Goal: Task Accomplishment & Management: Use online tool/utility

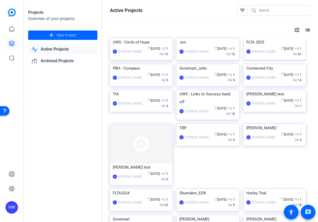
click at [262, 38] on img at bounding box center [275, 38] width 63 height 0
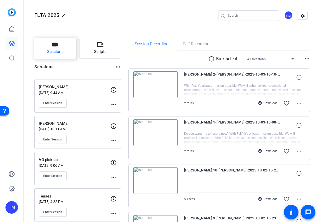
click at [65, 48] on button "Sessions" at bounding box center [55, 48] width 42 height 21
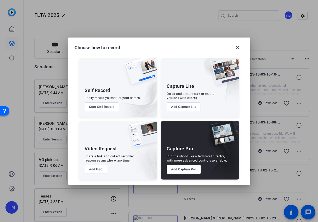
click at [181, 170] on button "Add Capture Pro" at bounding box center [184, 169] width 34 height 9
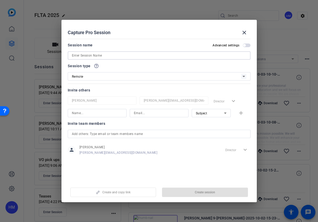
click at [97, 57] on input at bounding box center [159, 55] width 175 height 6
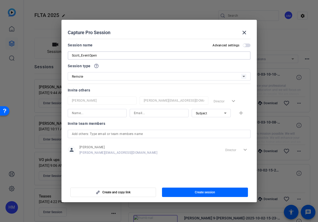
type input "Scott_EventOpen"
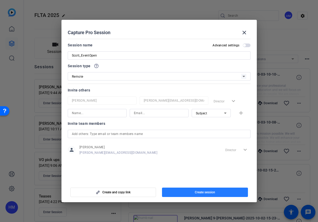
click at [202, 192] on span "Create session" at bounding box center [205, 192] width 20 height 4
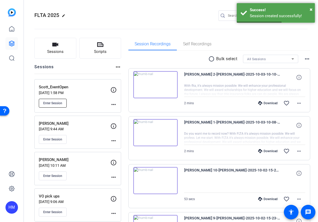
click at [57, 101] on button "Enter Session" at bounding box center [53, 103] width 28 height 9
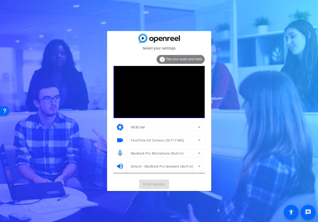
click at [153, 183] on span "Enter session" at bounding box center [154, 184] width 22 height 5
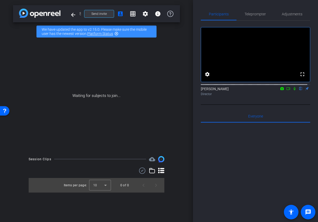
click at [106, 13] on span "Send invite" at bounding box center [98, 14] width 15 height 4
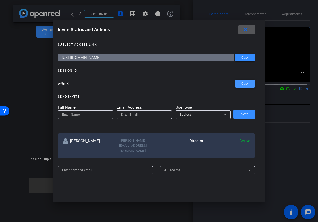
click at [243, 83] on span "Copy" at bounding box center [244, 84] width 7 height 4
click at [248, 28] on mat-icon "close" at bounding box center [245, 30] width 7 height 7
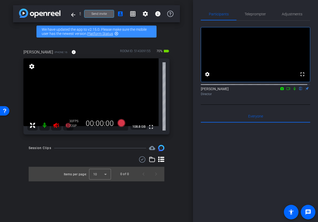
click at [57, 126] on icon at bounding box center [56, 125] width 6 height 6
click at [293, 15] on span "Adjustments" at bounding box center [292, 14] width 21 height 4
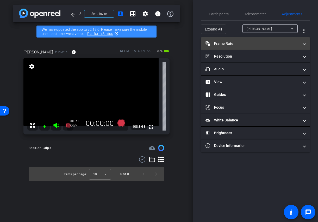
click at [264, 46] on mat-panel-title "Frame Rate Frame Rate" at bounding box center [253, 43] width 94 height 5
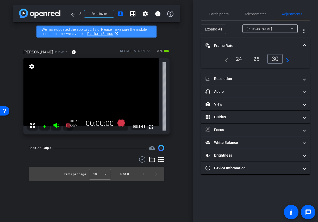
click at [239, 57] on div "24" at bounding box center [239, 58] width 14 height 9
click at [261, 44] on mat-panel-title "Frame Rate Frame Rate" at bounding box center [253, 45] width 94 height 5
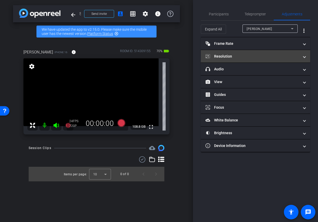
click at [257, 58] on mat-panel-title "Resolution" at bounding box center [253, 56] width 94 height 5
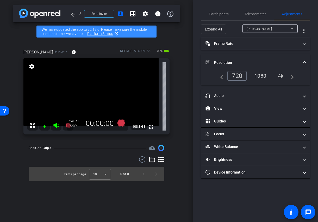
click at [282, 75] on div "4k" at bounding box center [281, 75] width 14 height 9
click at [238, 60] on mat-panel-title "Resolution" at bounding box center [253, 62] width 94 height 5
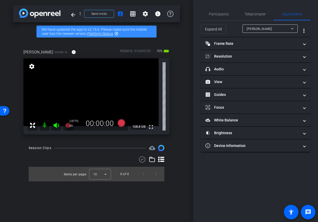
click at [209, 172] on div "Participants Teleprompter Adjustments settings Heidi Marks flip Director Everyo…" at bounding box center [255, 111] width 125 height 222
click at [218, 12] on span "Participants" at bounding box center [219, 14] width 20 height 4
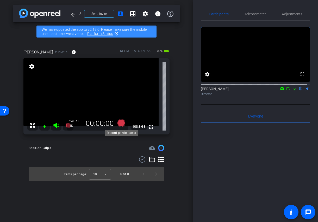
click at [121, 122] on icon at bounding box center [121, 123] width 8 height 8
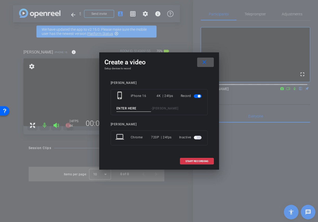
click at [120, 108] on input at bounding box center [133, 108] width 35 height 7
type input "Scott 1"
click at [194, 161] on span "START RECORDING" at bounding box center [196, 161] width 23 height 3
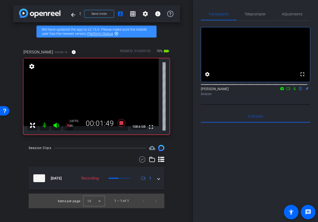
click at [122, 124] on icon at bounding box center [121, 123] width 8 height 8
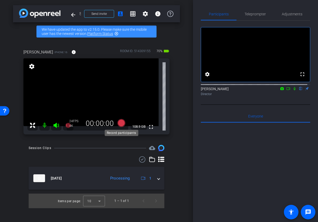
click at [116, 124] on icon at bounding box center [121, 122] width 13 height 9
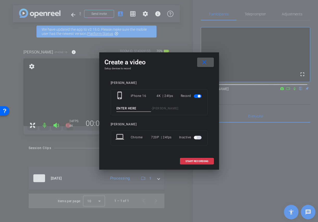
click at [127, 108] on input at bounding box center [133, 108] width 35 height 7
type input "Scott 2"
click at [191, 161] on span "START RECORDING" at bounding box center [196, 161] width 23 height 3
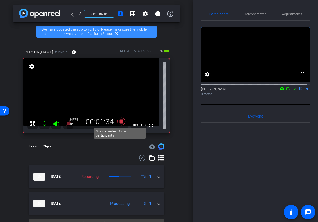
click at [120, 121] on icon at bounding box center [121, 121] width 8 height 8
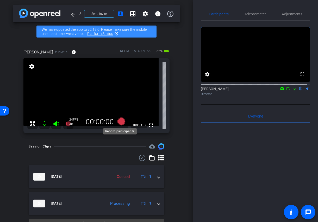
click at [119, 121] on icon at bounding box center [121, 121] width 8 height 8
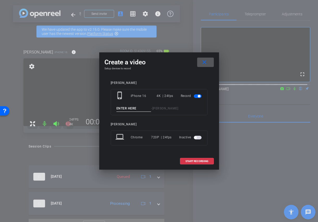
click at [126, 108] on input at bounding box center [133, 108] width 35 height 7
type input "Scott3"
click at [185, 161] on span at bounding box center [196, 161] width 33 height 13
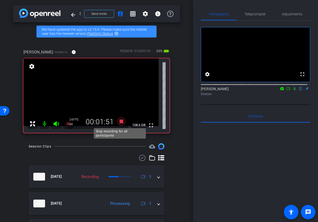
click at [121, 121] on icon at bounding box center [121, 121] width 8 height 8
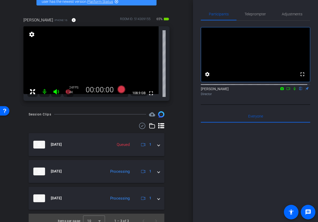
scroll to position [38, 0]
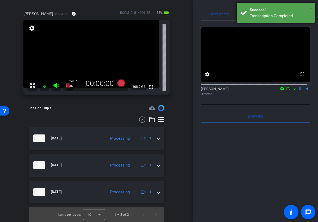
click at [311, 8] on span "×" at bounding box center [311, 9] width 3 height 6
